Goal: Task Accomplishment & Management: Use online tool/utility

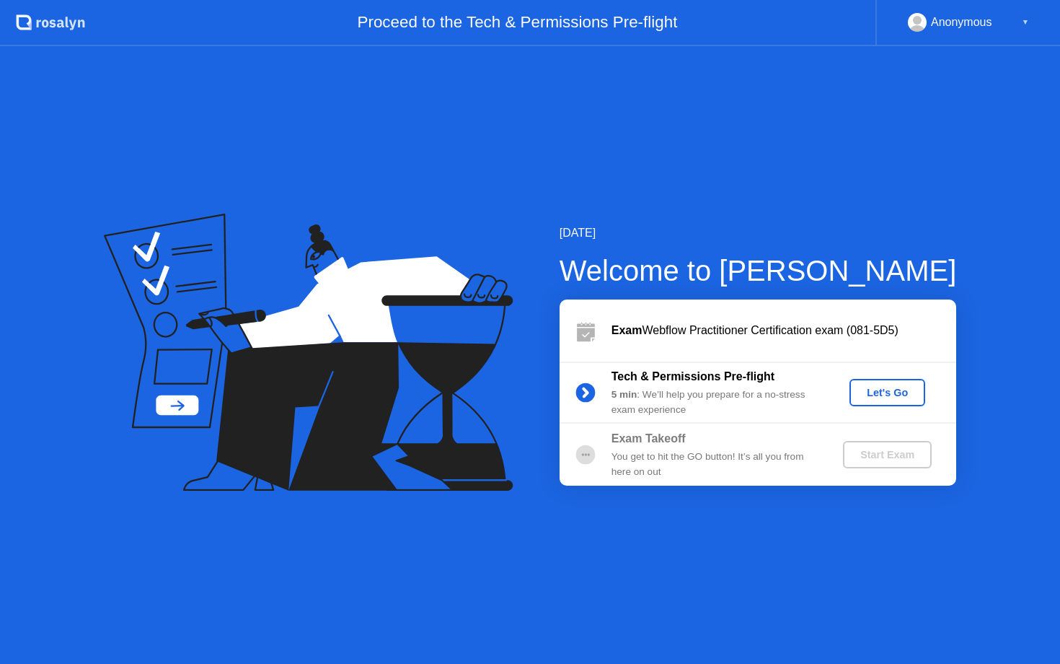
click at [522, 413] on div "[DATE] Welcome to [PERSON_NAME] Exam Webflow Practitioner Certification exam (0…" at bounding box center [736, 354] width 444 height 261
click at [691, 486] on div "[DATE] Welcome to [PERSON_NAME] Exam Webflow Practitioner Certification exam (0…" at bounding box center [530, 355] width 1060 height 618
click at [666, 457] on div "You get to hit the GO button! It’s all you from here on out" at bounding box center [716, 464] width 208 height 30
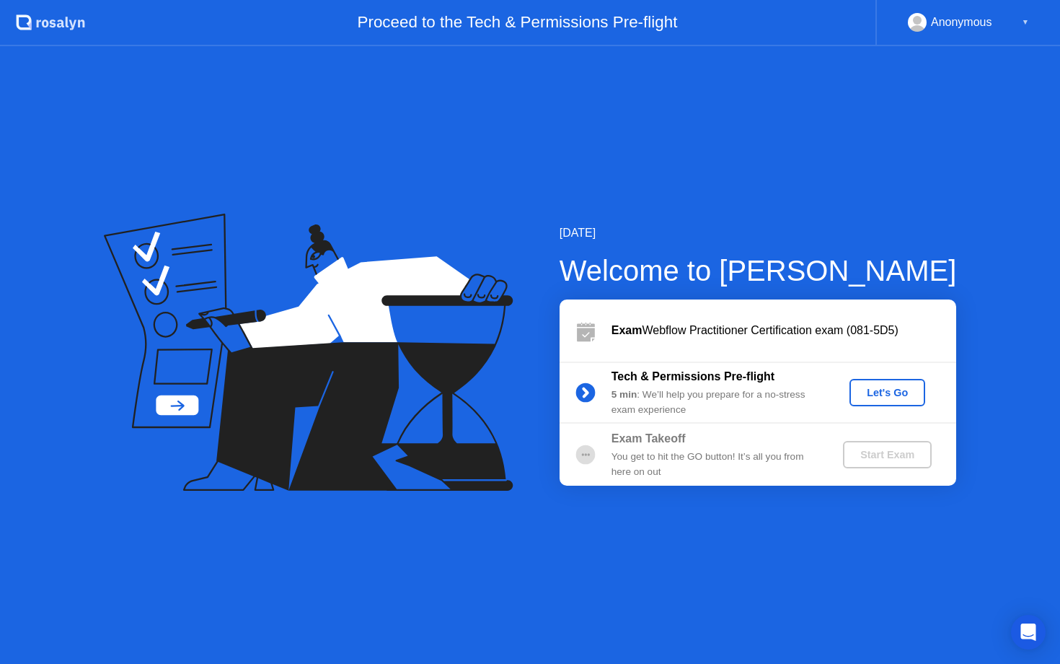
click at [639, 528] on div "[DATE] Welcome to [PERSON_NAME] Exam Webflow Practitioner Certification exam (0…" at bounding box center [530, 355] width 1060 height 618
click at [629, 525] on div "[DATE] Welcome to [PERSON_NAME] Exam Webflow Practitioner Certification exam (0…" at bounding box center [530, 355] width 1060 height 618
click at [613, 518] on div "[DATE] Welcome to [PERSON_NAME] Exam Webflow Practitioner Certification exam (0…" at bounding box center [530, 355] width 1060 height 618
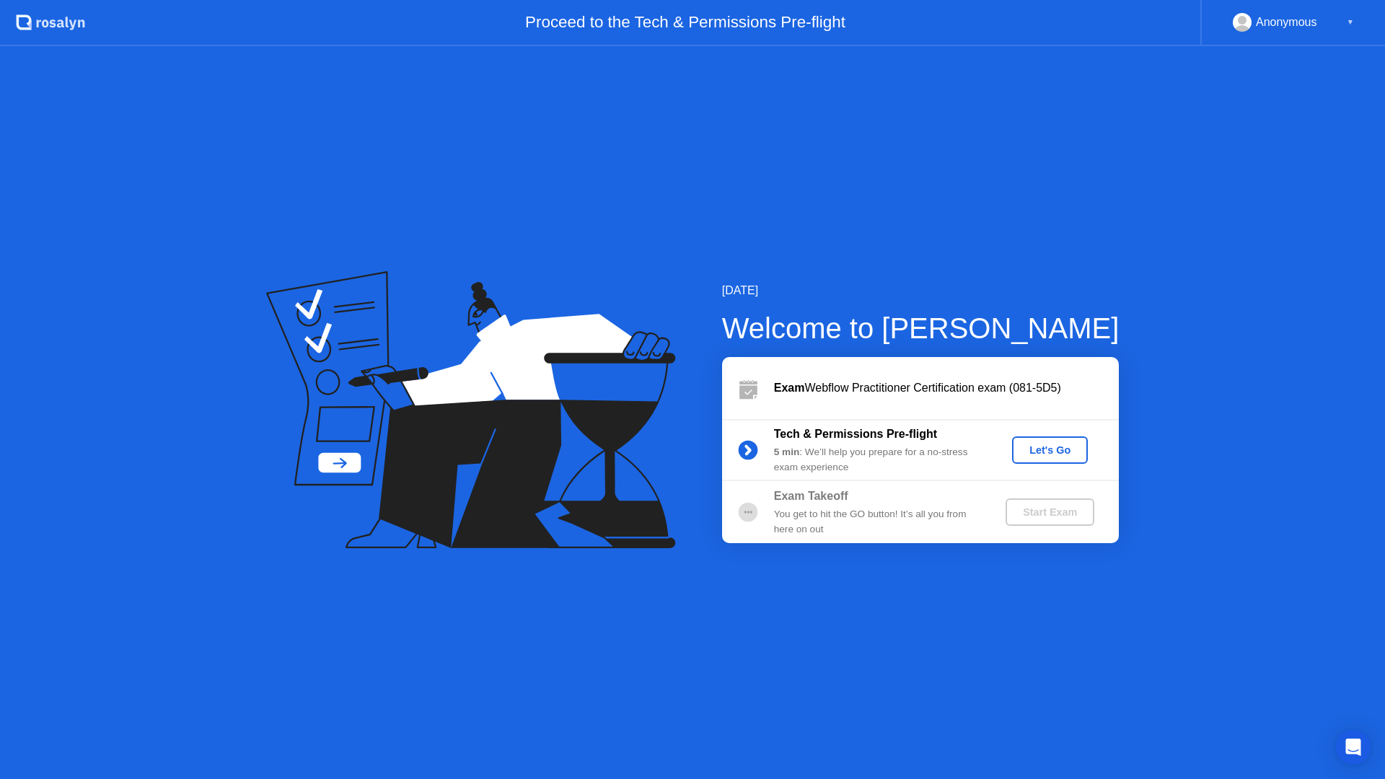
click at [594, 536] on icon at bounding box center [470, 409] width 409 height 277
click at [618, 565] on div "[DATE] Welcome to [PERSON_NAME] Exam Webflow Practitioner Certification exam (0…" at bounding box center [692, 412] width 1385 height 733
click at [618, 567] on div "[DATE] Welcome to [PERSON_NAME] Exam Webflow Practitioner Certification exam (0…" at bounding box center [692, 412] width 1385 height 733
drag, startPoint x: 617, startPoint y: 581, endPoint x: 605, endPoint y: 590, distance: 15.0
click at [617, 581] on div "[DATE] Welcome to [PERSON_NAME] Exam Webflow Practitioner Certification exam (0…" at bounding box center [692, 412] width 1385 height 733
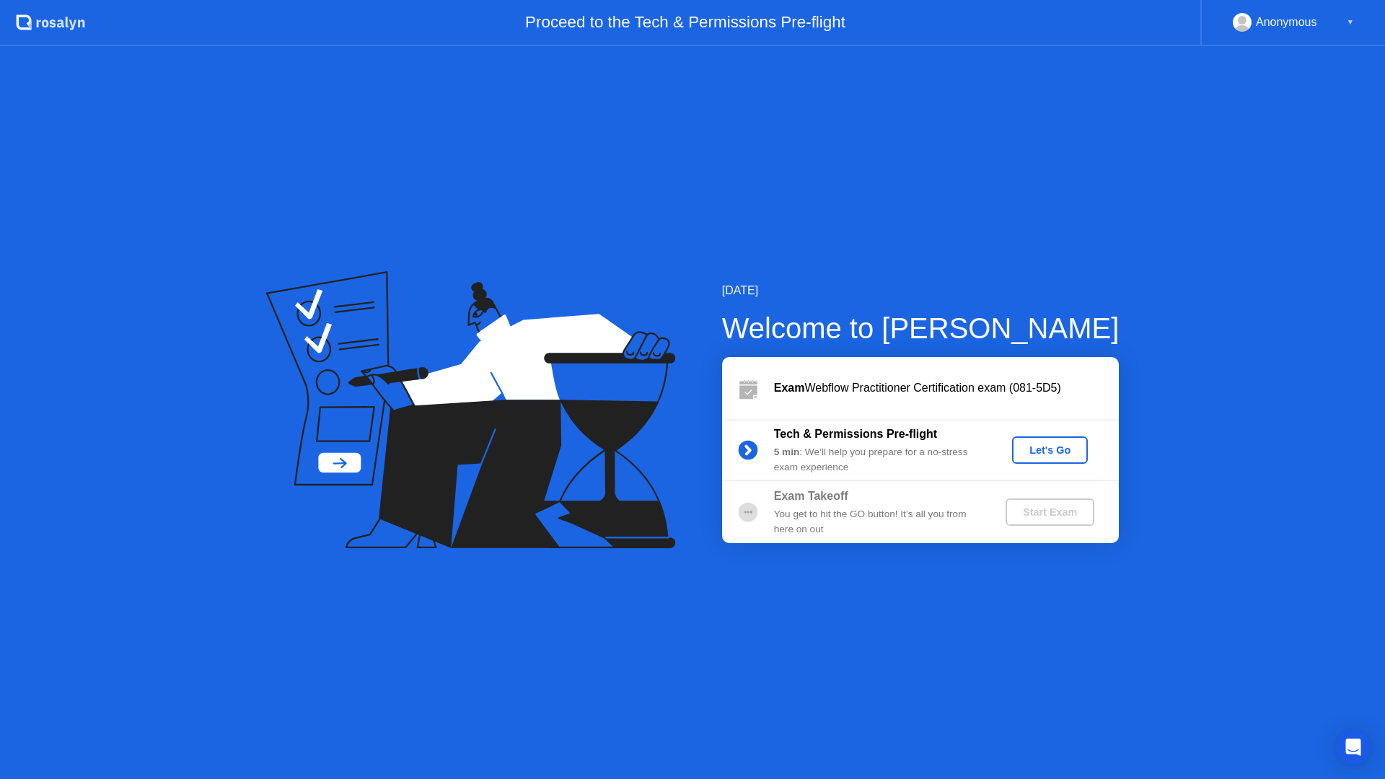
drag, startPoint x: 848, startPoint y: 614, endPoint x: 842, endPoint y: 623, distance: 10.4
click at [843, 623] on div "[DATE] Welcome to [PERSON_NAME] Exam Webflow Practitioner Certification exam (0…" at bounding box center [692, 412] width 1385 height 733
click at [830, 626] on div "[DATE] Welcome to [PERSON_NAME] Exam Webflow Practitioner Certification exam (0…" at bounding box center [692, 412] width 1385 height 733
click at [822, 633] on div "[DATE] Welcome to [PERSON_NAME] Exam Webflow Practitioner Certification exam (0…" at bounding box center [692, 412] width 1385 height 733
